Goal: Transaction & Acquisition: Book appointment/travel/reservation

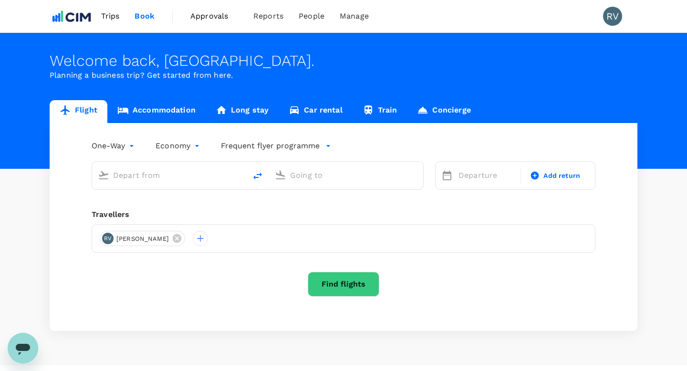
type input "roundtrip"
type input "[GEOGRAPHIC_DATA] ([PERSON_NAME])"
type input "[PERSON_NAME][GEOGRAPHIC_DATA][PERSON_NAME] (SYD)"
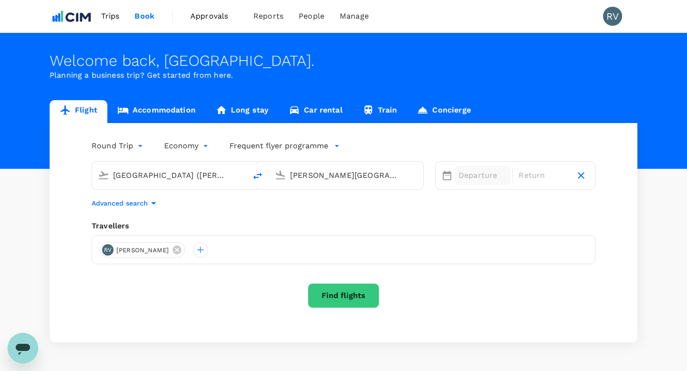
click at [456, 180] on div "Departure" at bounding box center [483, 175] width 56 height 19
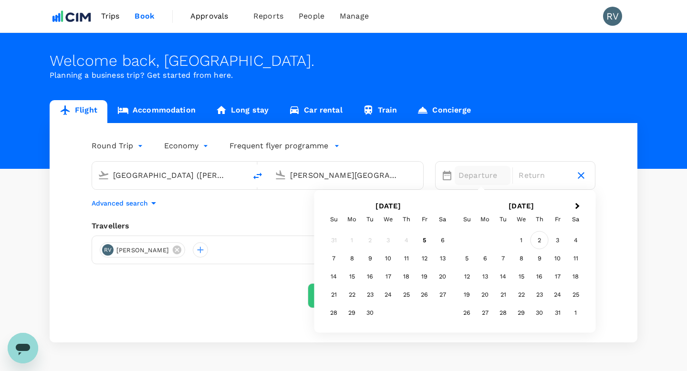
click at [539, 235] on div "2" at bounding box center [539, 240] width 18 height 18
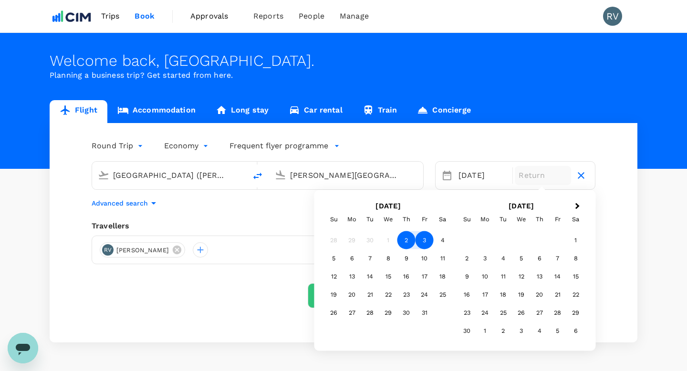
click at [423, 238] on div "3" at bounding box center [424, 240] width 18 height 18
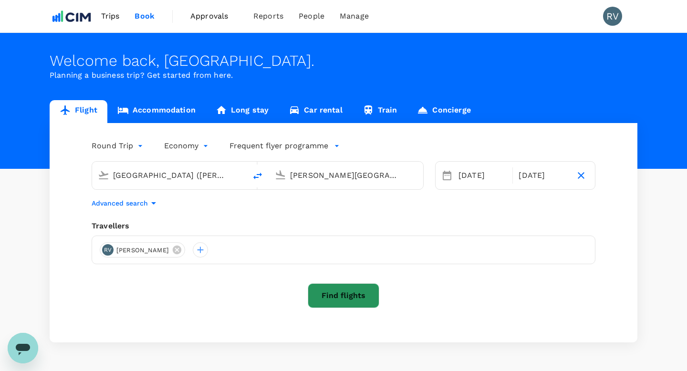
click at [351, 299] on button "Find flights" at bounding box center [344, 295] width 72 height 25
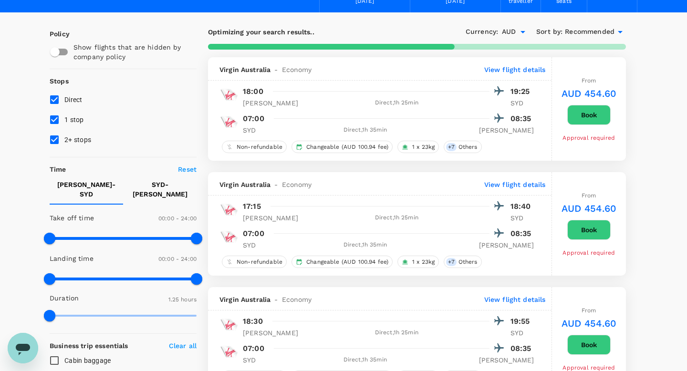
scroll to position [61, 0]
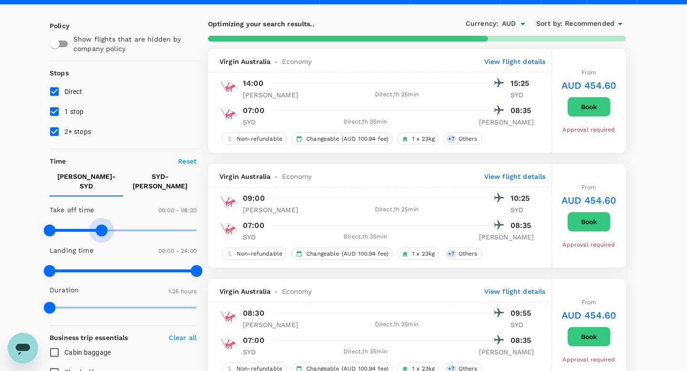
type input "480"
drag, startPoint x: 197, startPoint y: 223, endPoint x: 98, endPoint y: 223, distance: 98.7
click at [98, 225] on span at bounding box center [98, 230] width 11 height 11
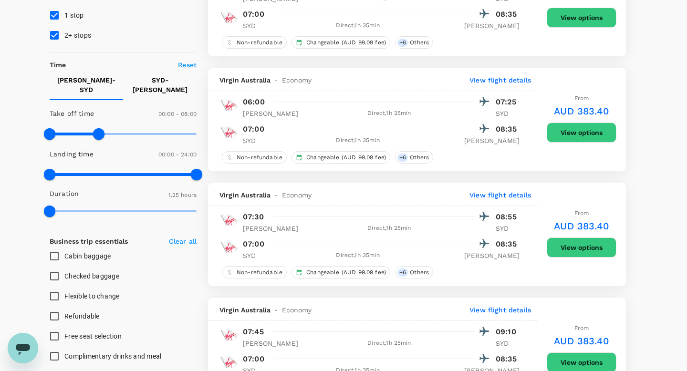
scroll to position [153, 0]
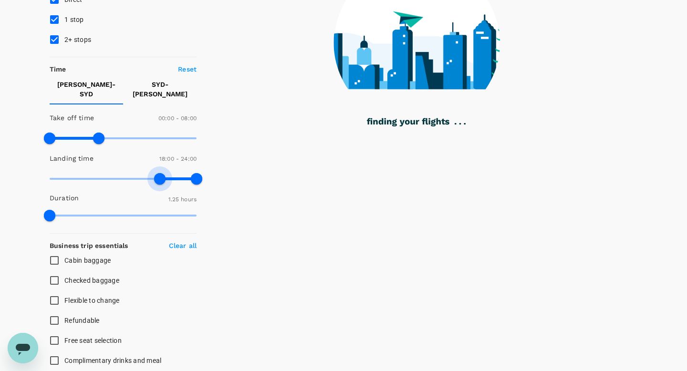
drag, startPoint x: 50, startPoint y: 170, endPoint x: 160, endPoint y: 176, distance: 110.4
click at [160, 176] on span at bounding box center [159, 178] width 11 height 11
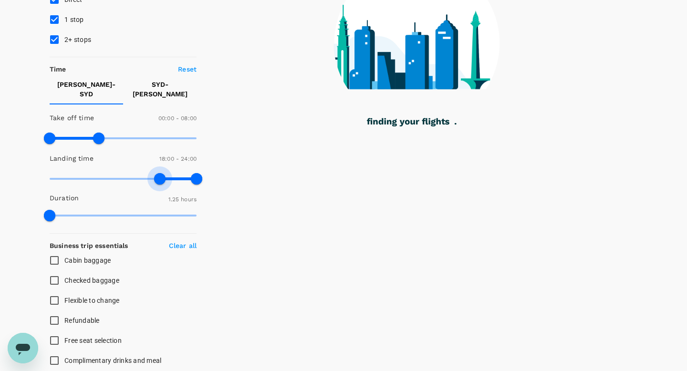
type input "0"
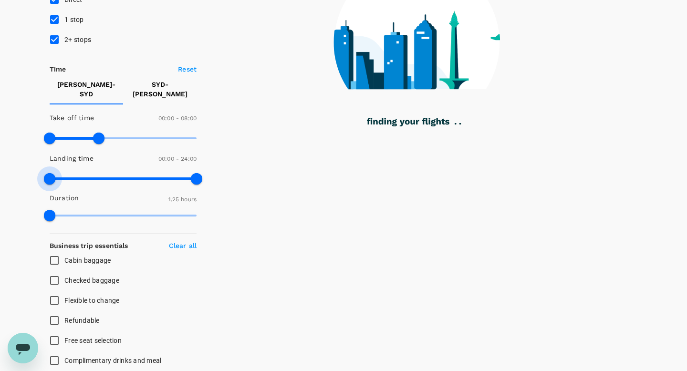
drag, startPoint x: 159, startPoint y: 172, endPoint x: 22, endPoint y: 165, distance: 137.1
click at [22, 165] on div "Your Flight Details MEL - SYD 02 Oct 2025 SYD - MEL 03 Oct 2025 1 traveller Eco…" at bounding box center [343, 228] width 687 height 696
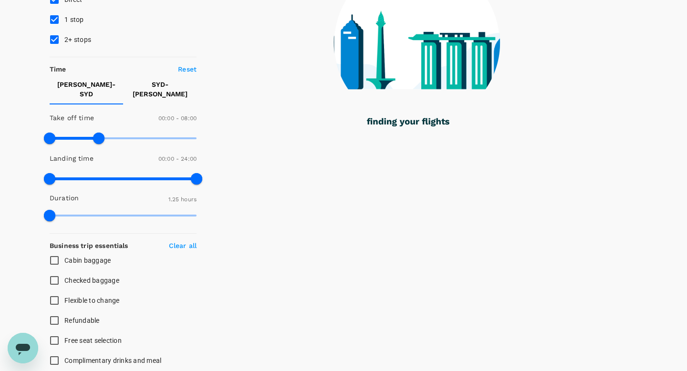
click at [166, 84] on p "SYD - MEL" at bounding box center [160, 89] width 58 height 19
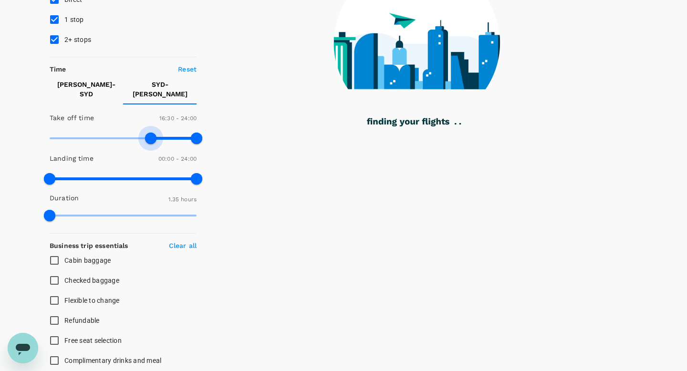
type input "1020"
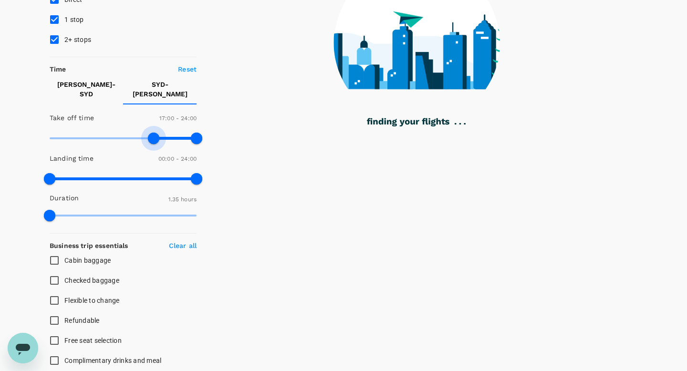
drag, startPoint x: 51, startPoint y: 133, endPoint x: 155, endPoint y: 136, distance: 104.0
click at [155, 136] on span at bounding box center [153, 138] width 11 height 11
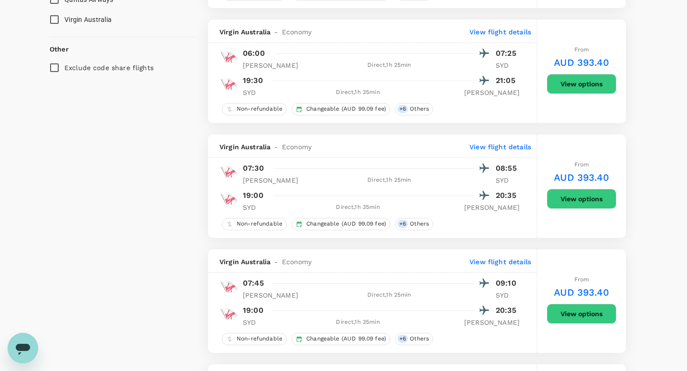
scroll to position [658, 0]
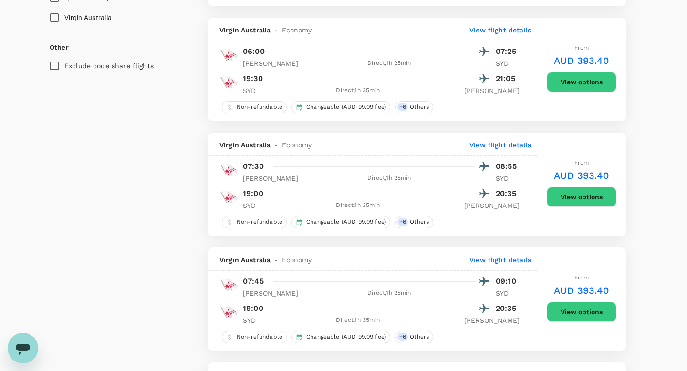
click at [582, 202] on button "View options" at bounding box center [582, 197] width 70 height 20
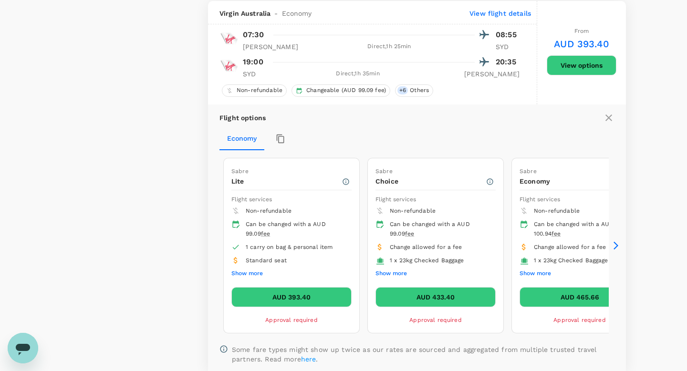
scroll to position [793, 0]
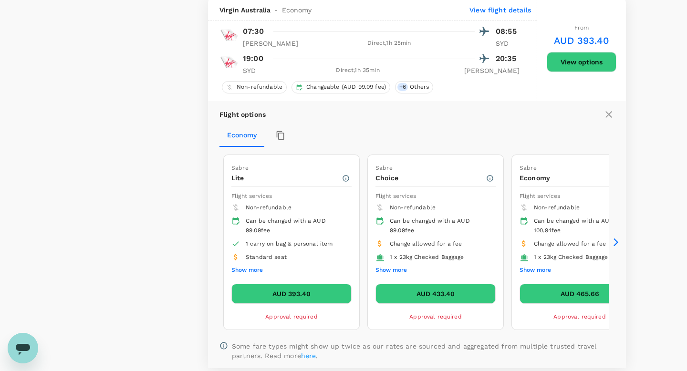
click at [408, 297] on button "AUD 433.40" at bounding box center [435, 294] width 120 height 20
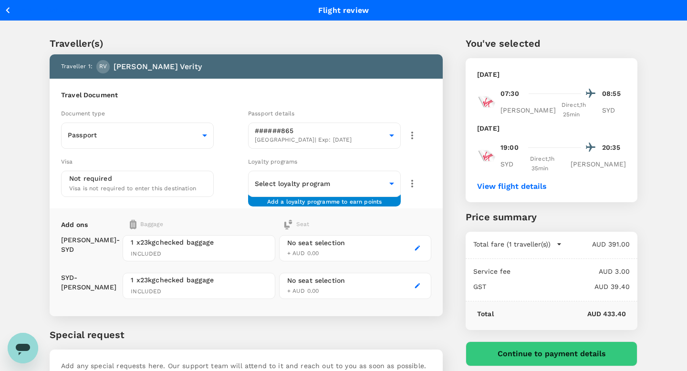
click at [15, 135] on div "Traveller(s) Traveller 1 : RV Rochelle Verity Travel Document Document type Pas…" at bounding box center [343, 217] width 687 height 392
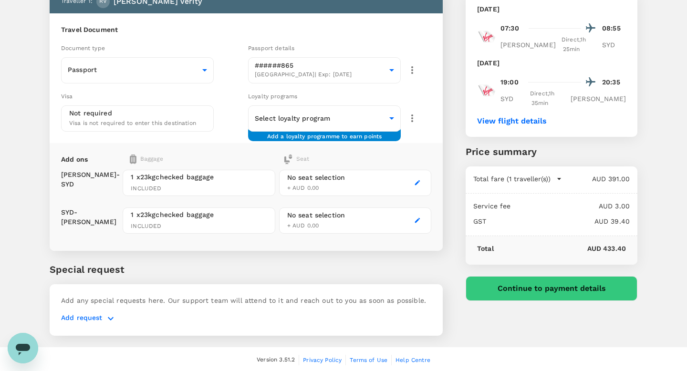
scroll to position [66, 0]
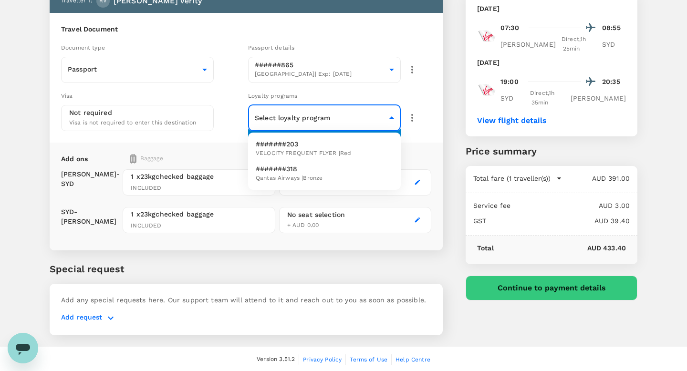
click at [327, 123] on body "Back to flight results Flight review Traveller(s) Traveller 1 : RV Rochelle Ver…" at bounding box center [343, 153] width 687 height 438
click at [331, 145] on p "#######203" at bounding box center [303, 144] width 95 height 10
type input "901af1a3-6a77-4a6a-87d2-822b3dc07dbb"
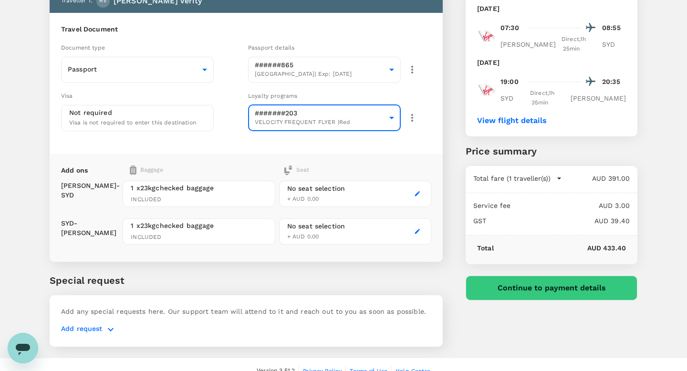
click at [18, 163] on div "Traveller(s) Traveller 1 : RV Rochelle Verity Travel Document Document type Pas…" at bounding box center [343, 156] width 687 height 403
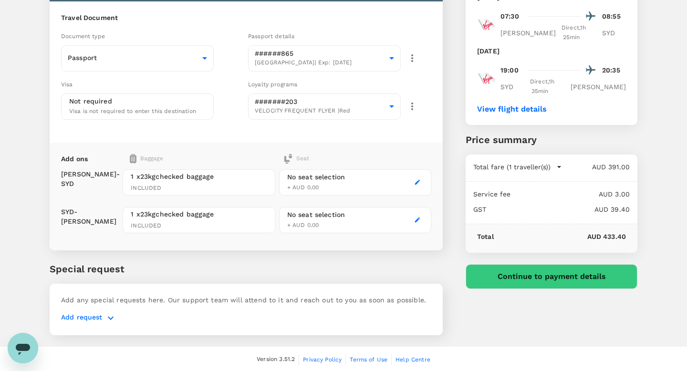
click at [418, 182] on icon "button" at bounding box center [417, 182] width 7 height 7
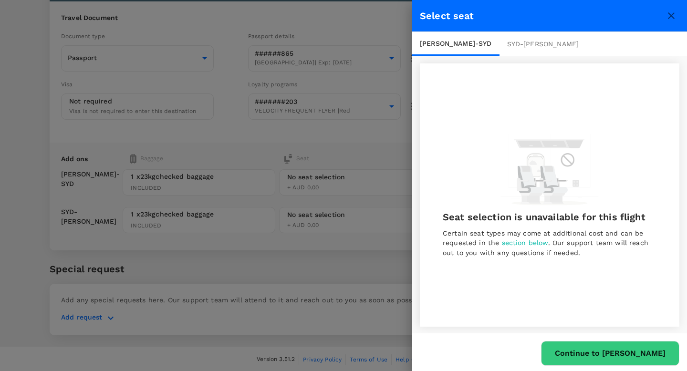
click at [499, 40] on div "SYD - MEL" at bounding box center [542, 44] width 87 height 24
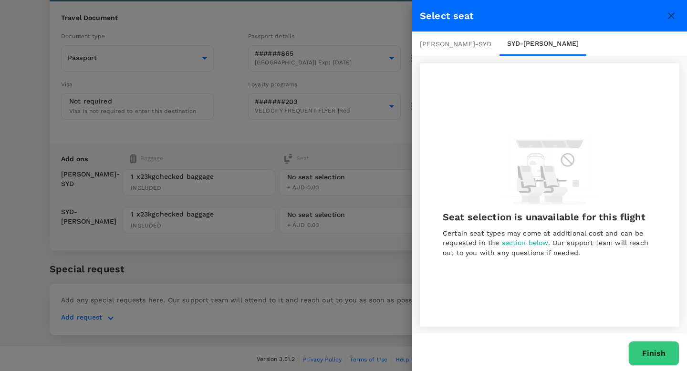
click at [671, 19] on icon "close" at bounding box center [670, 15] width 11 height 11
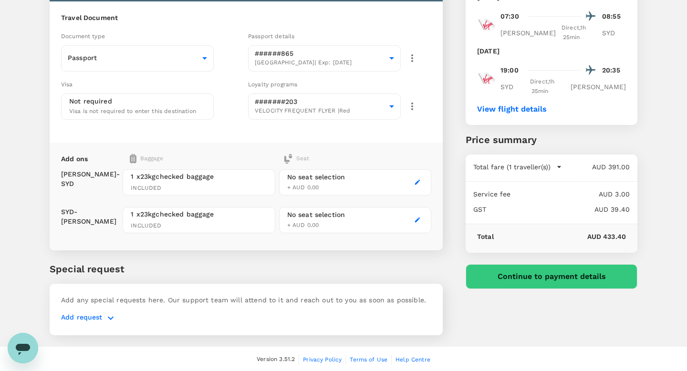
scroll to position [0, 0]
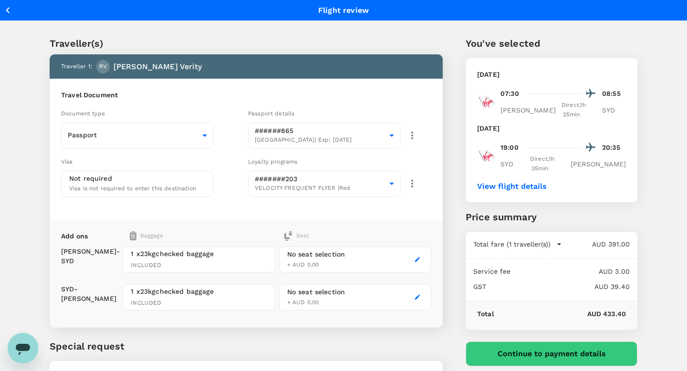
click at [10, 10] on icon "button" at bounding box center [8, 10] width 12 height 12
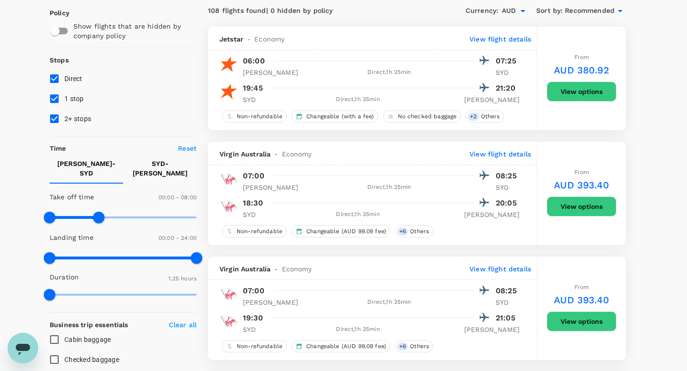
scroll to position [90, 0]
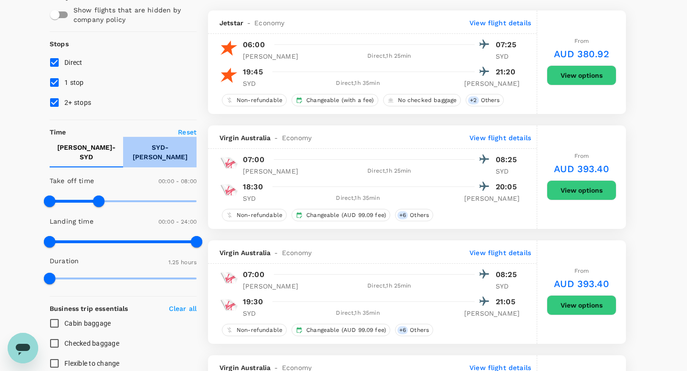
click at [155, 152] on p "SYD - MEL" at bounding box center [160, 152] width 58 height 19
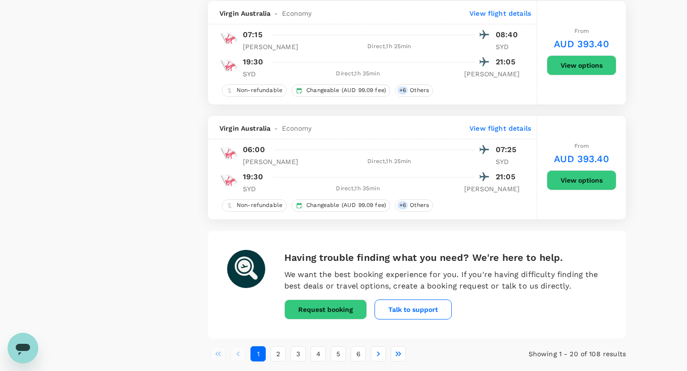
scroll to position [2221, 0]
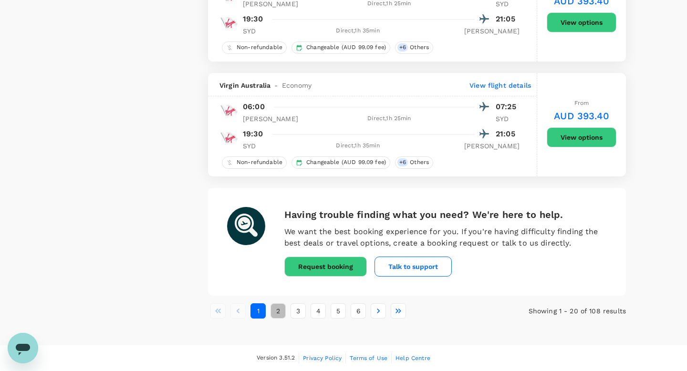
click at [275, 312] on button "2" at bounding box center [277, 310] width 15 height 15
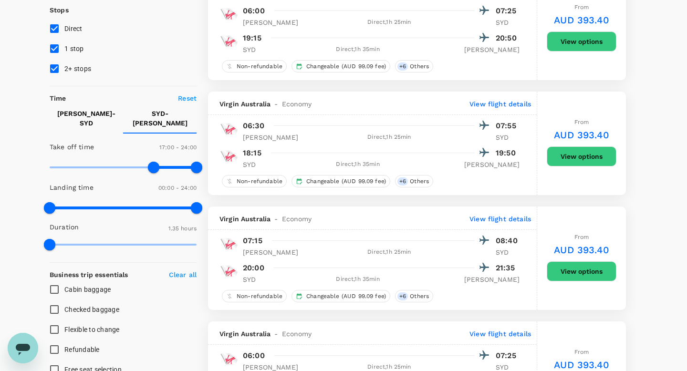
scroll to position [107, 0]
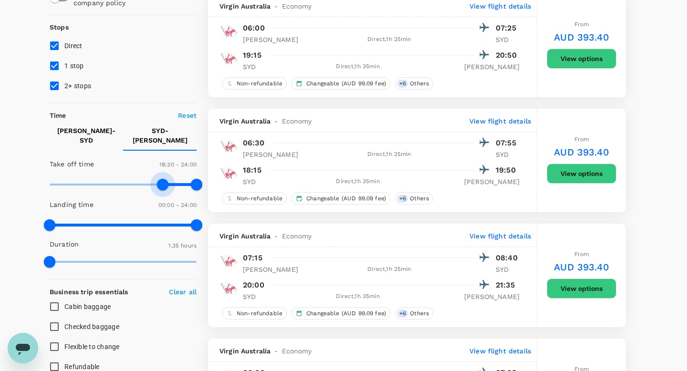
type input "1140"
drag, startPoint x: 151, startPoint y: 174, endPoint x: 166, endPoint y: 177, distance: 15.1
click at [166, 179] on span at bounding box center [165, 184] width 11 height 11
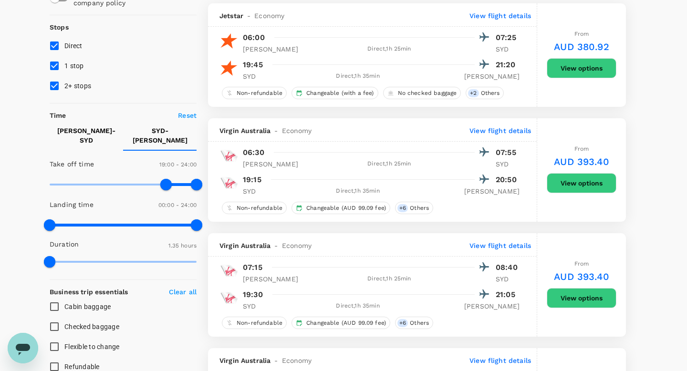
click at [84, 129] on p "MEL - SYD" at bounding box center [86, 135] width 58 height 19
type input "420"
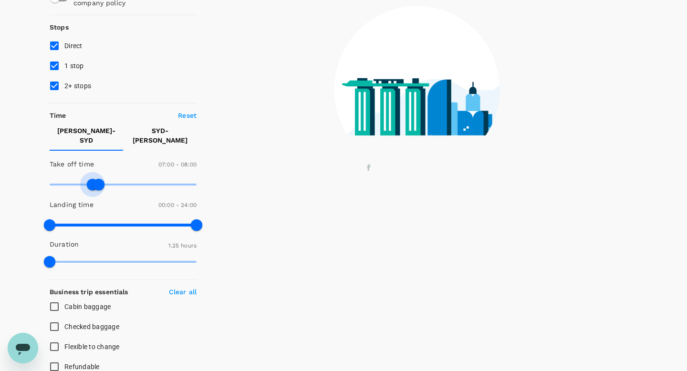
drag, startPoint x: 54, startPoint y: 177, endPoint x: 92, endPoint y: 177, distance: 37.2
click at [92, 179] on span at bounding box center [92, 184] width 11 height 11
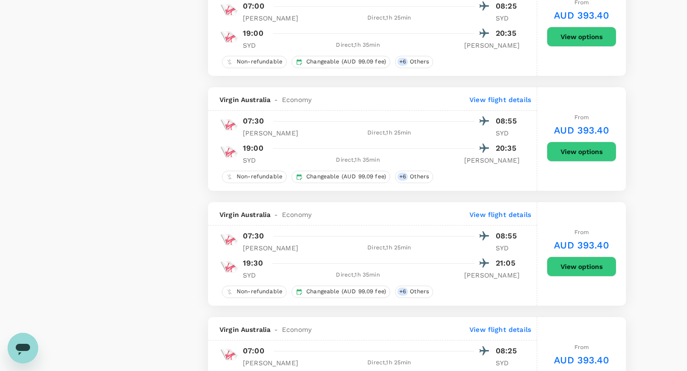
scroll to position [820, 0]
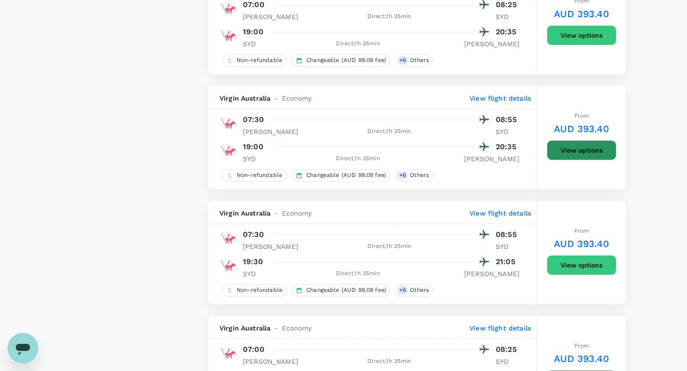
click at [590, 152] on button "View options" at bounding box center [582, 150] width 70 height 20
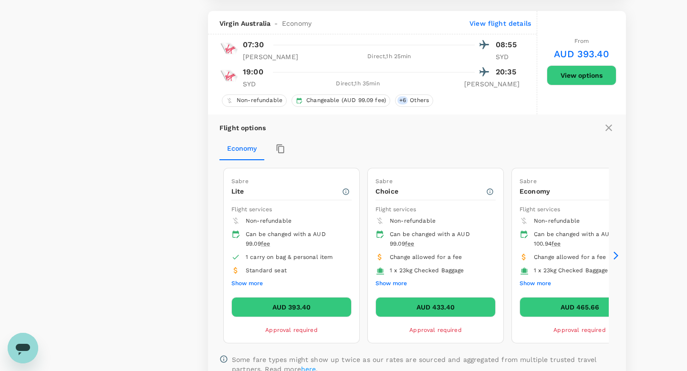
scroll to position [909, 0]
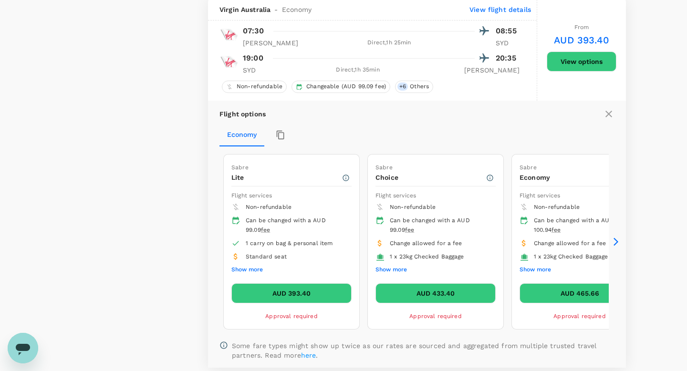
click at [424, 296] on button "AUD 433.40" at bounding box center [435, 293] width 120 height 20
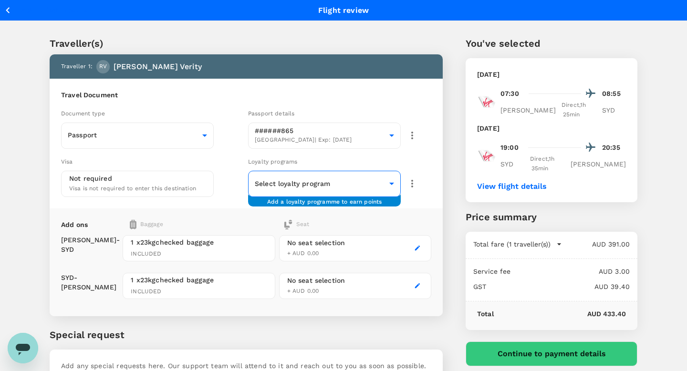
click at [346, 185] on body "Back to flight results Flight review Traveller(s) Traveller 1 : RV Rochelle Ver…" at bounding box center [343, 219] width 687 height 438
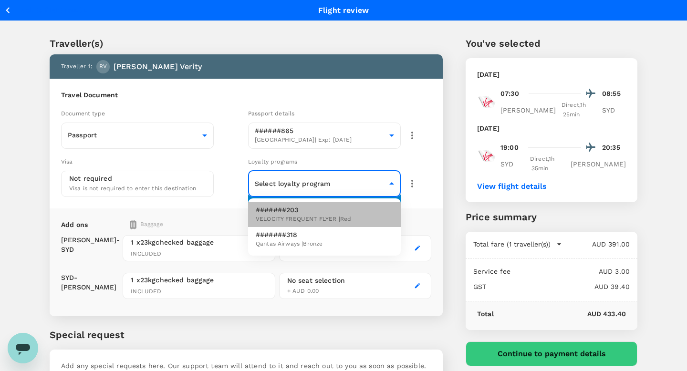
click at [309, 220] on span "VELOCITY FREQUENT FLYER | Red" at bounding box center [303, 220] width 95 height 10
type input "901af1a3-6a77-4a6a-87d2-822b3dc07dbb"
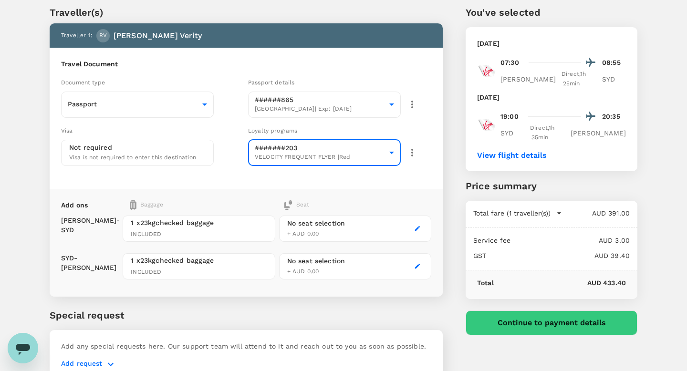
scroll to position [41, 0]
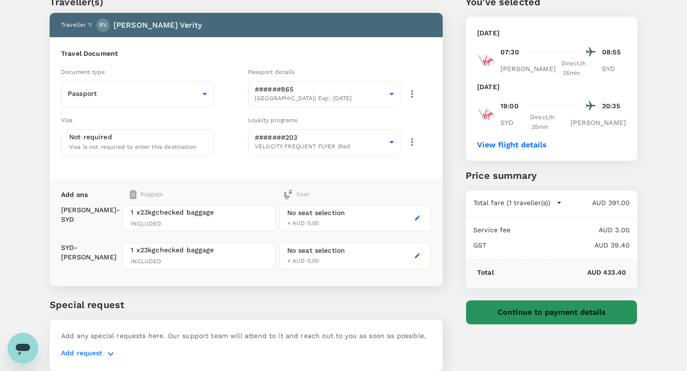
click at [528, 300] on button "Continue to payment details" at bounding box center [552, 312] width 172 height 25
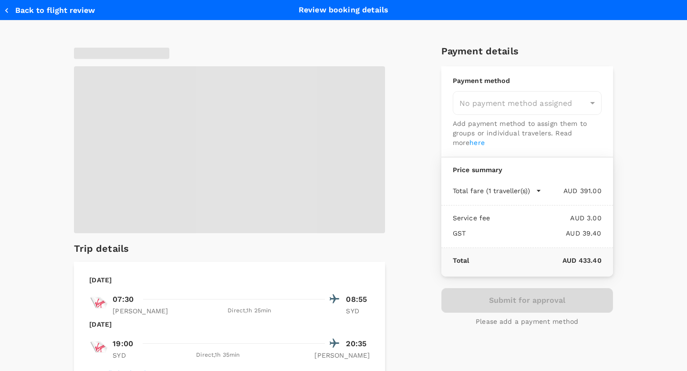
type input "9d51951c-1a73-4063-93b0-e8c00ed88a55"
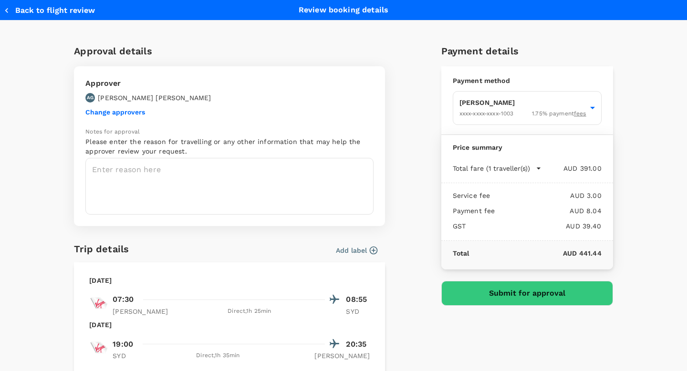
click at [21, 151] on div "Approval details Approver AG Alicia Garner Change approvers Notes for approval …" at bounding box center [343, 304] width 687 height 566
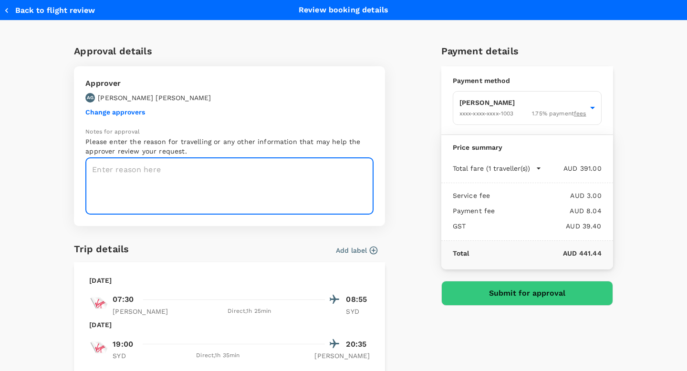
click at [125, 187] on textarea at bounding box center [229, 186] width 288 height 57
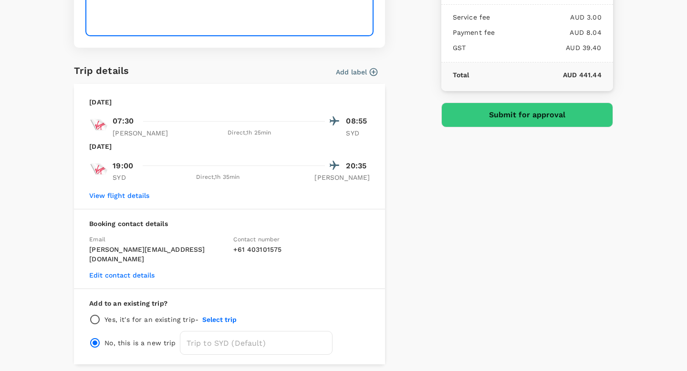
scroll to position [206, 0]
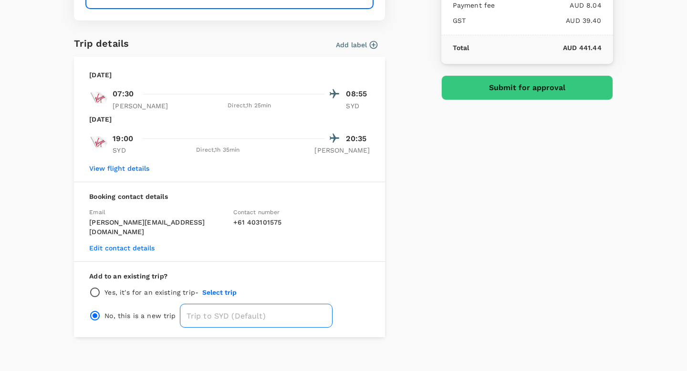
type textarea "The next trip up to Syd, as approved by DW/AG :)"
click at [214, 306] on input "text" at bounding box center [256, 316] width 153 height 24
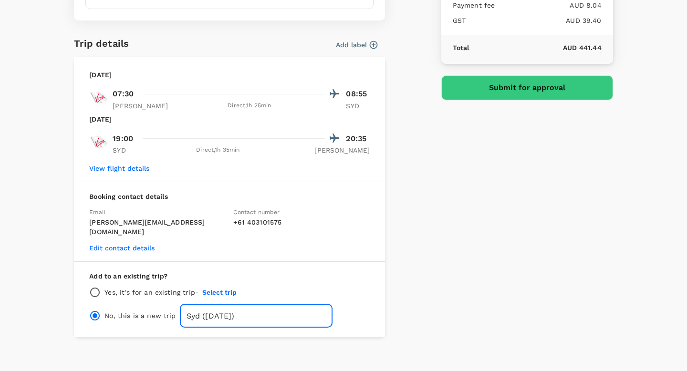
type input "Syd (Oct 2025)"
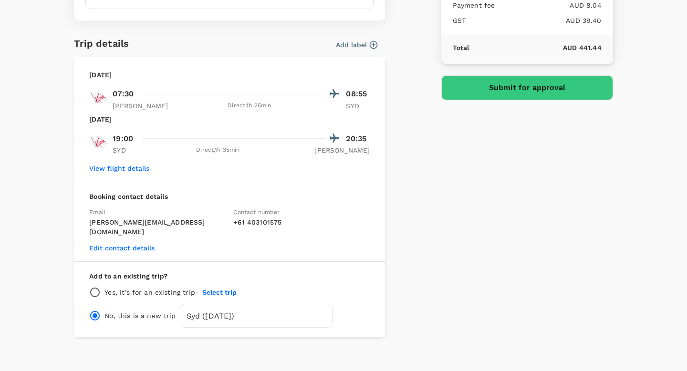
click at [432, 264] on div "Approval details Approver AG Alicia Garner Change approvers Notes for approval …" at bounding box center [339, 83] width 546 height 507
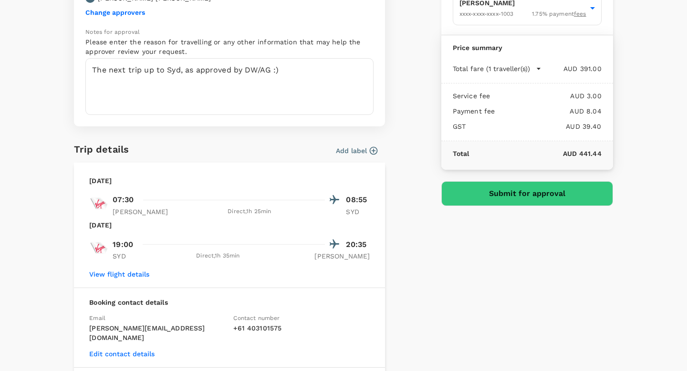
scroll to position [86, 0]
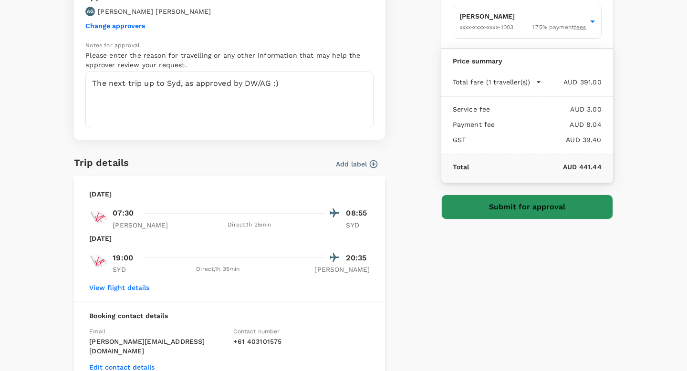
click at [476, 212] on button "Submit for approval" at bounding box center [527, 207] width 172 height 25
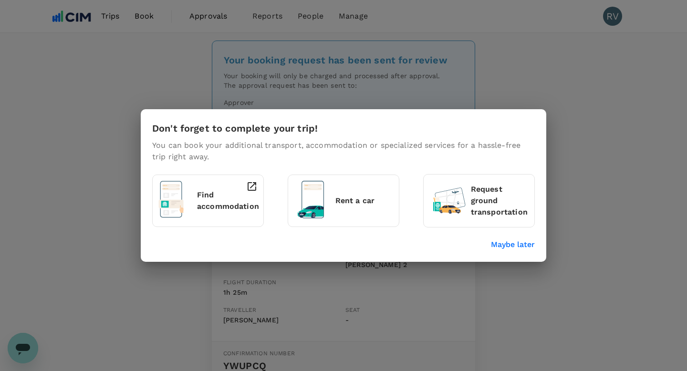
click at [518, 249] on p "Maybe later" at bounding box center [513, 244] width 44 height 11
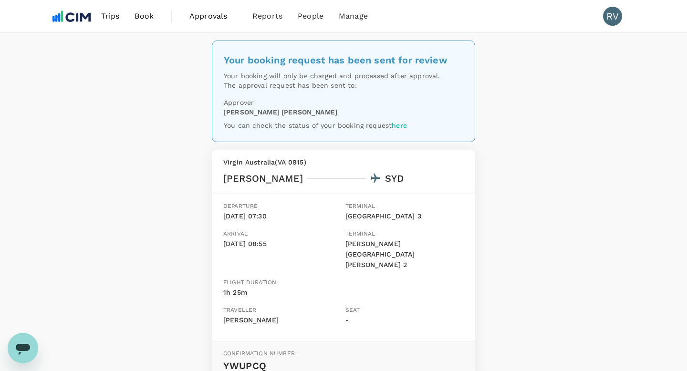
click at [144, 16] on span "Book" at bounding box center [144, 15] width 19 height 11
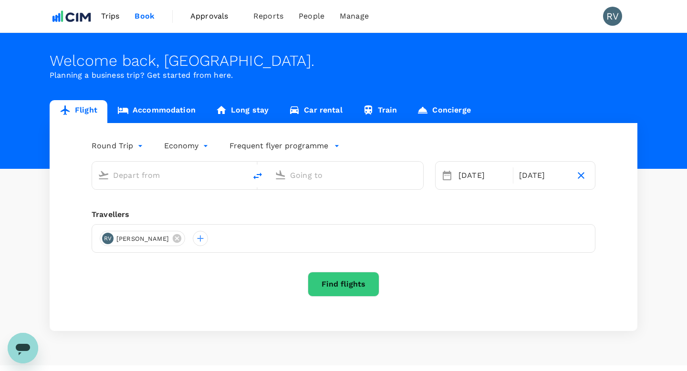
type input "[GEOGRAPHIC_DATA] ([PERSON_NAME])"
type input "[PERSON_NAME][GEOGRAPHIC_DATA][PERSON_NAME] (SYD)"
type input "[GEOGRAPHIC_DATA] ([PERSON_NAME])"
type input "[PERSON_NAME][GEOGRAPHIC_DATA][PERSON_NAME] (SYD)"
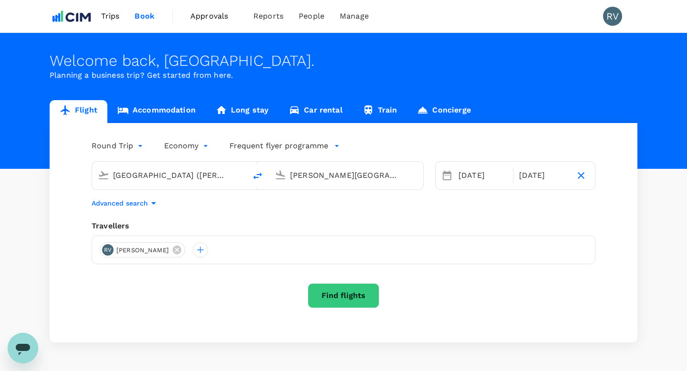
click at [178, 114] on link "Accommodation" at bounding box center [156, 111] width 98 height 23
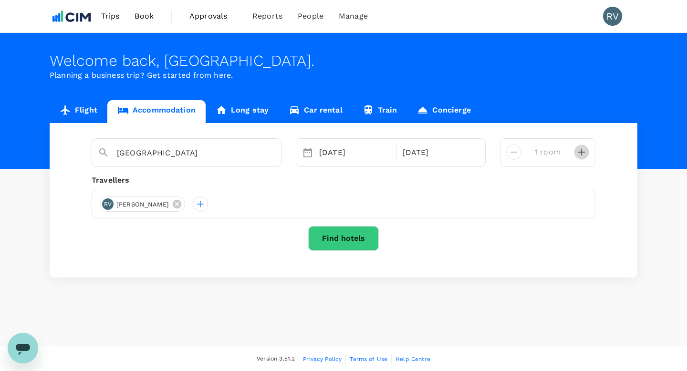
click at [578, 155] on icon "decrease" at bounding box center [581, 151] width 11 height 11
click at [512, 155] on icon "decrease" at bounding box center [513, 151] width 11 height 11
type input "1 room"
click at [338, 239] on button "Find hotels" at bounding box center [343, 238] width 71 height 25
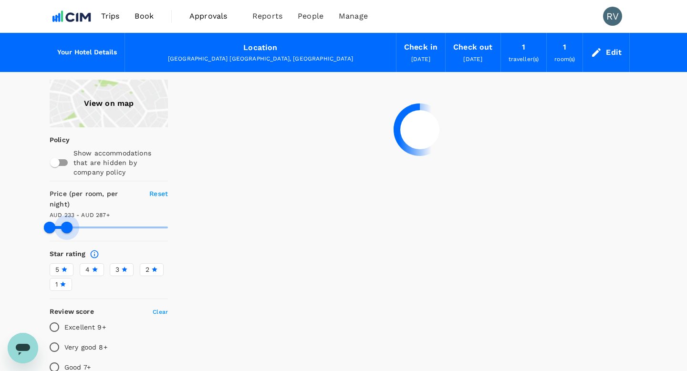
drag, startPoint x: 167, startPoint y: 217, endPoint x: 68, endPoint y: 215, distance: 99.2
click at [67, 222] on span at bounding box center [66, 227] width 11 height 11
type input "287.3"
type input "224.3"
type input "287.3"
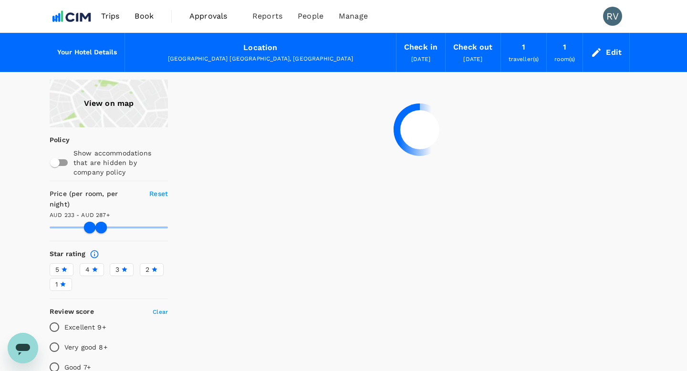
type input "224.3"
type input "287.3"
type input "220.3"
type input "287.3"
type input "211.3"
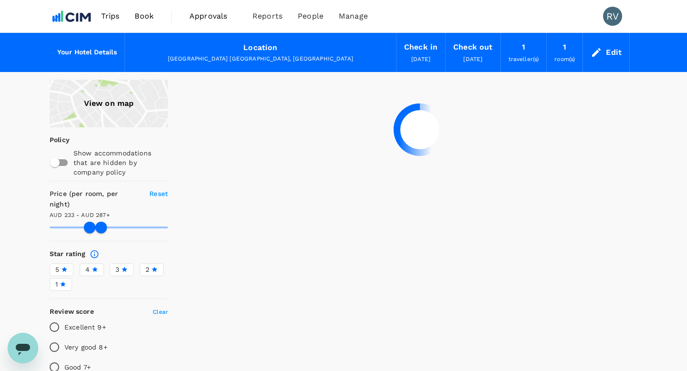
type input "287.3"
type input "200.3"
type input "287.3"
type input "184.3"
type input "287.3"
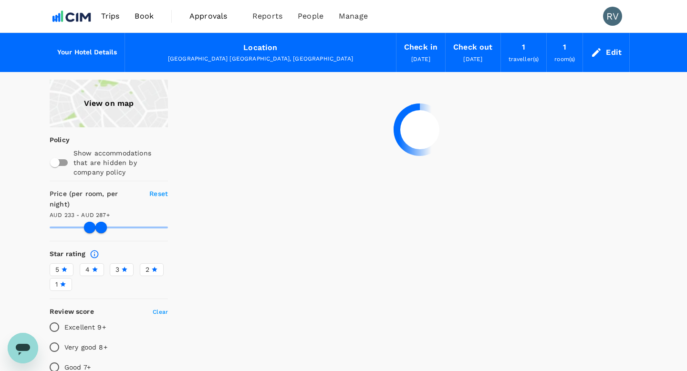
type input "184.3"
type input "287.3"
type input "159.3"
type input "287.3"
type input "159.3"
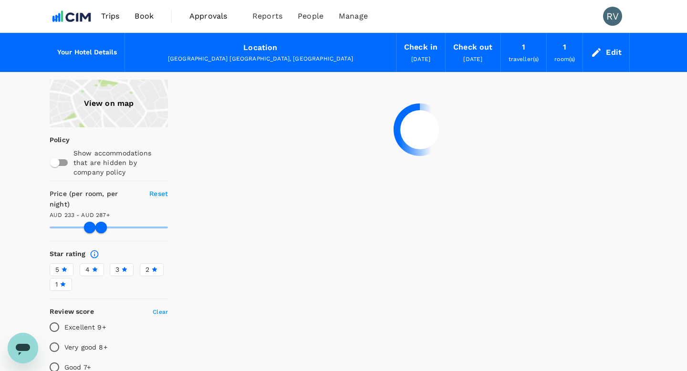
type input "287.3"
type input "134.3"
type input "287.3"
type input "112.3"
type input "287.3"
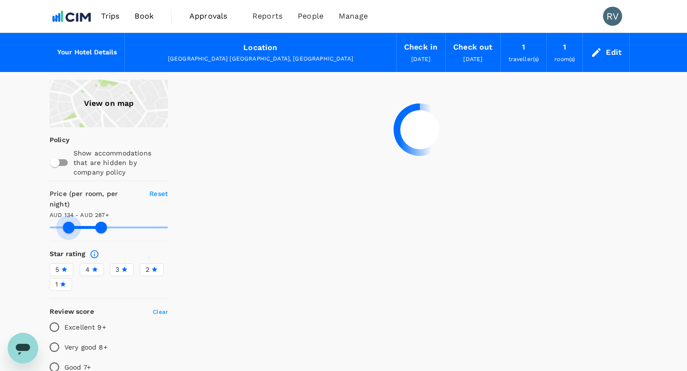
type input "112.3"
type input "287.3"
type input "94.3"
type input "287.3"
type input "94.3"
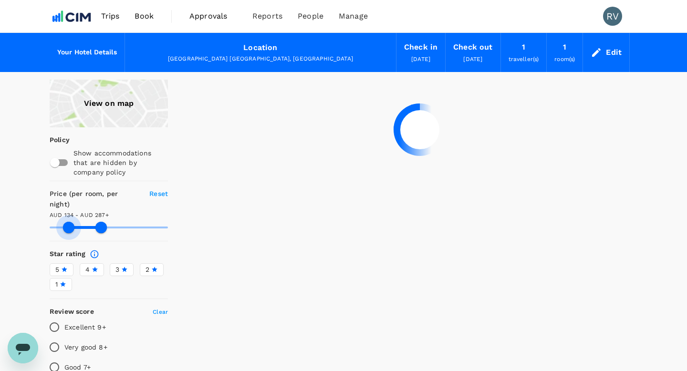
type input "287.3"
type input "78.3"
type input "287.3"
type input "78.3"
type input "287.3"
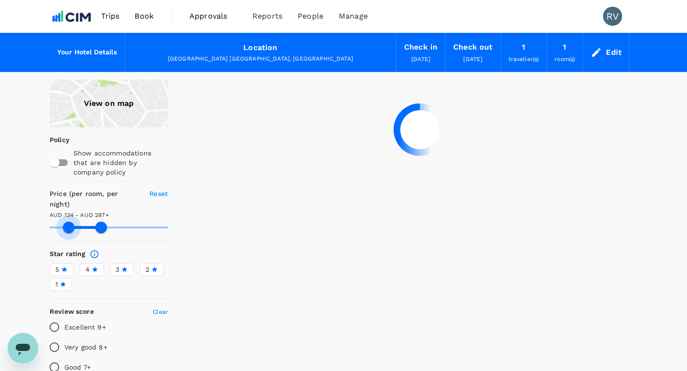
type input "67.3"
type input "287.3"
type input "67.3"
type input "287.3"
type input "55.3"
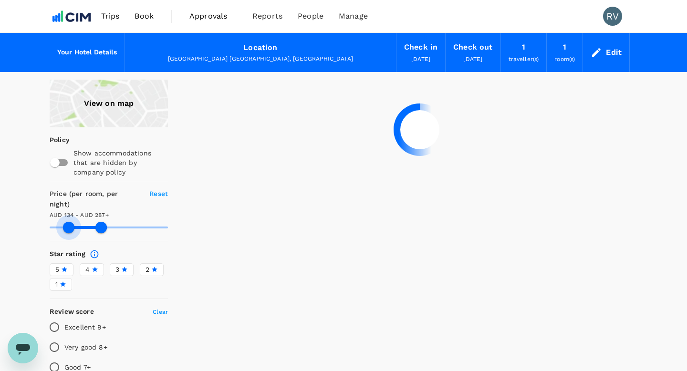
type input "287.3"
type input "55.3"
type input "287.3"
type input "46.3"
type input "287.3"
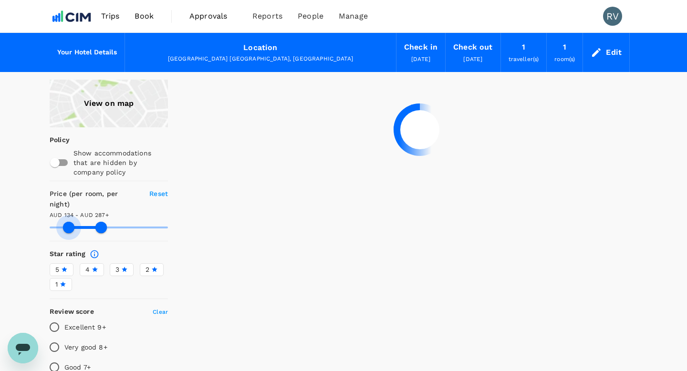
type input "46.3"
type input "287.3"
type input "44.3"
drag, startPoint x: 88, startPoint y: 217, endPoint x: 41, endPoint y: 218, distance: 46.3
click at [63, 222] on span at bounding box center [68, 227] width 11 height 11
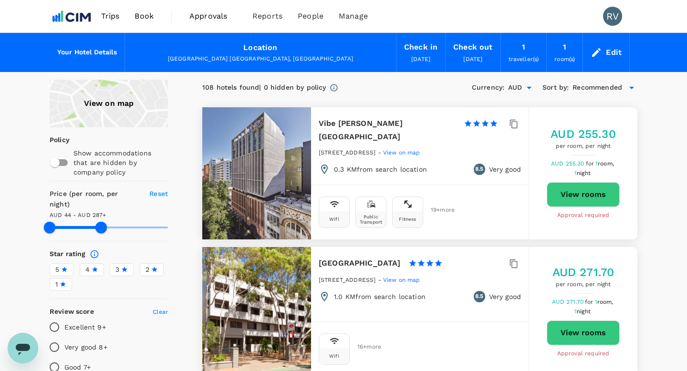
click at [102, 102] on div "View on map" at bounding box center [109, 104] width 118 height 48
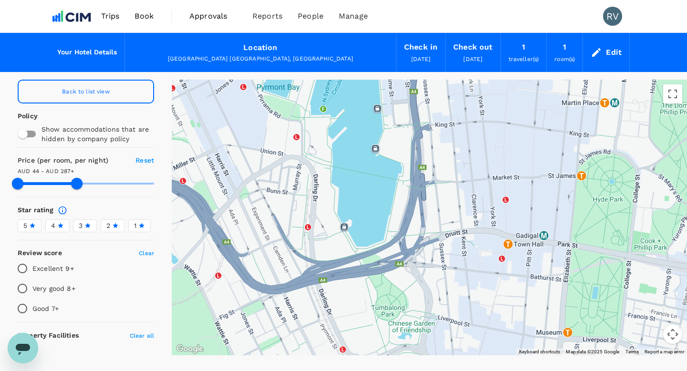
drag, startPoint x: 412, startPoint y: 197, endPoint x: 409, endPoint y: 155, distance: 41.1
click at [409, 155] on div at bounding box center [429, 218] width 515 height 276
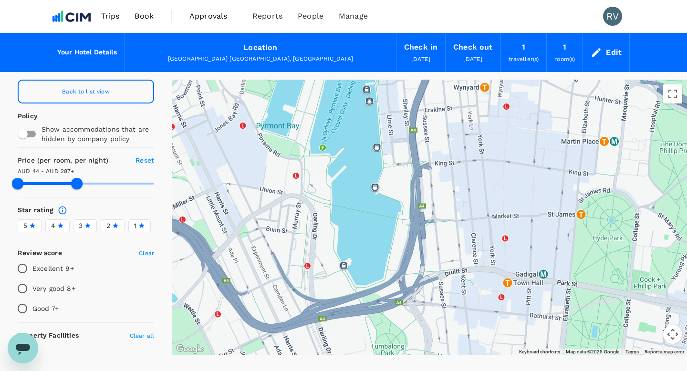
drag, startPoint x: 412, startPoint y: 128, endPoint x: 411, endPoint y: 171, distance: 42.9
click at [411, 171] on div at bounding box center [429, 218] width 515 height 276
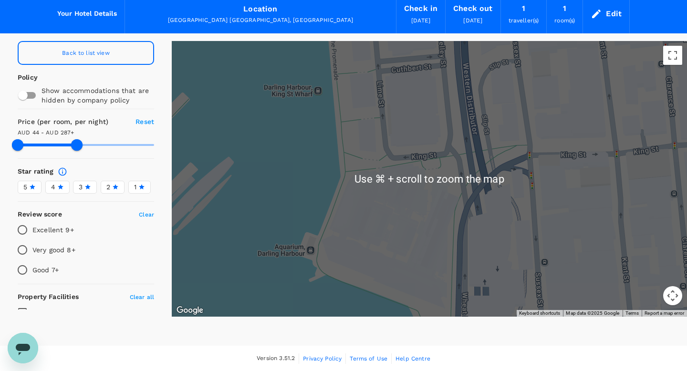
scroll to position [10, 0]
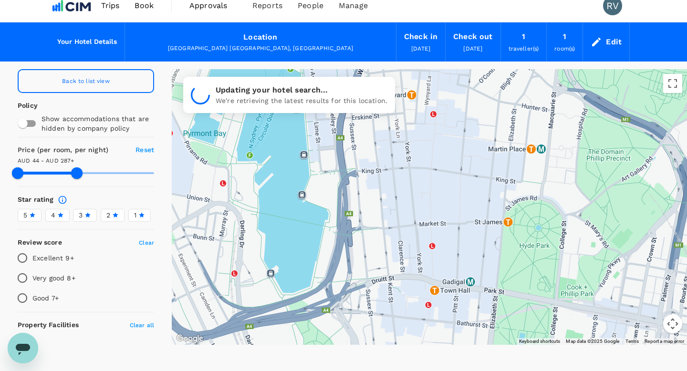
drag, startPoint x: 323, startPoint y: 211, endPoint x: 356, endPoint y: 170, distance: 52.6
click at [356, 170] on div at bounding box center [429, 207] width 515 height 276
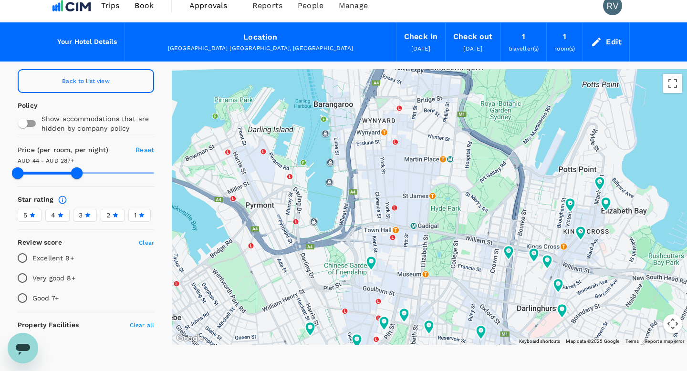
click at [264, 46] on div "[GEOGRAPHIC_DATA] [GEOGRAPHIC_DATA], [GEOGRAPHIC_DATA]" at bounding box center [261, 49] width 256 height 10
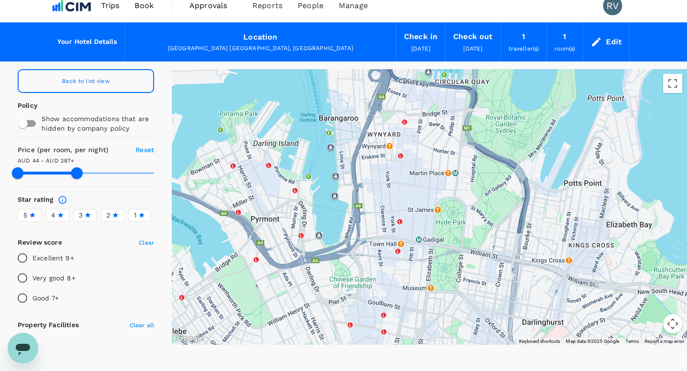
drag, startPoint x: 398, startPoint y: 202, endPoint x: 404, endPoint y: 217, distance: 16.3
click at [404, 217] on div at bounding box center [429, 207] width 515 height 276
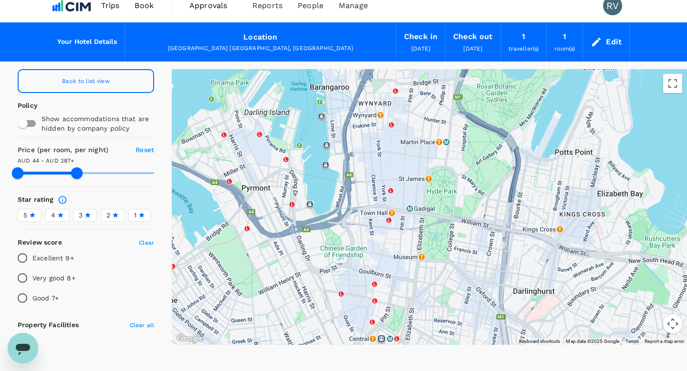
drag, startPoint x: 346, startPoint y: 251, endPoint x: 335, endPoint y: 214, distance: 38.8
click at [335, 214] on div at bounding box center [429, 207] width 515 height 276
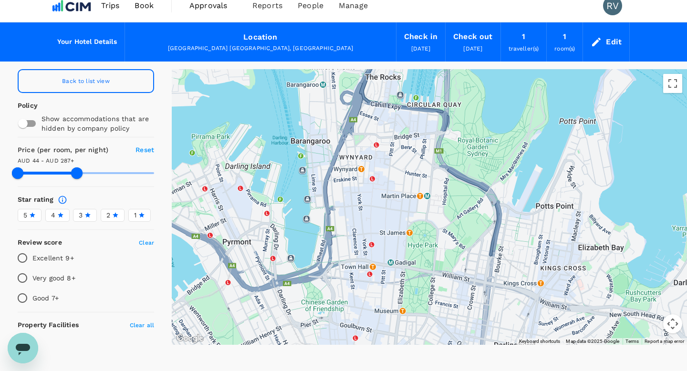
drag, startPoint x: 332, startPoint y: 186, endPoint x: 314, endPoint y: 248, distance: 64.9
click at [315, 248] on div at bounding box center [429, 207] width 515 height 276
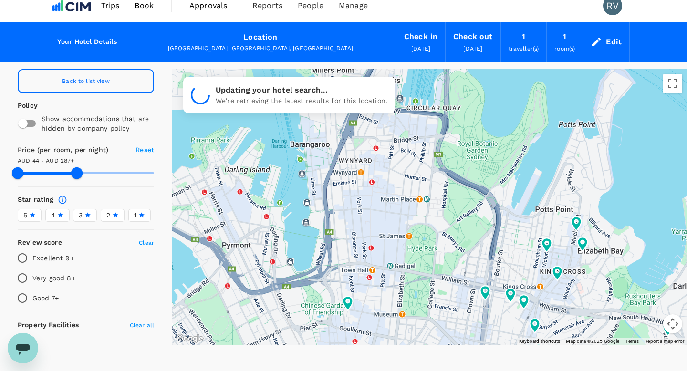
type input "287.3"
